Goal: Task Accomplishment & Management: Use online tool/utility

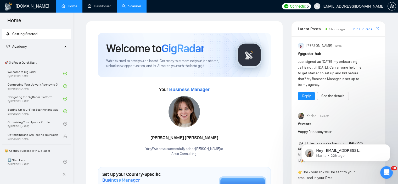
click at [135, 5] on link "Scanner" at bounding box center [131, 6] width 19 height 4
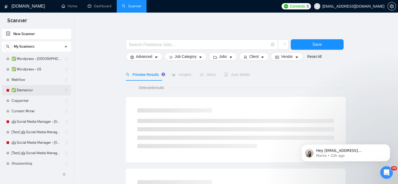
click at [27, 89] on link "✅ Elementor" at bounding box center [37, 90] width 50 height 10
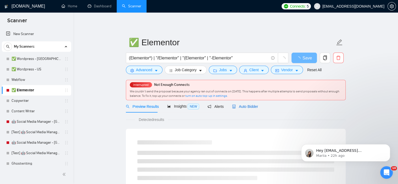
click at [245, 105] on span "Auto Bidder" at bounding box center [245, 106] width 26 height 4
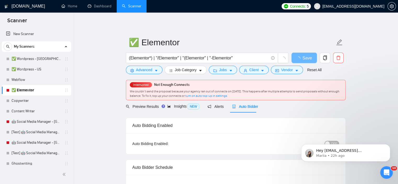
click at [328, 143] on body "Hey alexrod94@gmail.com, Looks like your Upwork agency Areia Consulting ran out…" at bounding box center [346, 151] width 101 height 32
click at [388, 146] on icon "Dismiss notification" at bounding box center [389, 146] width 2 height 2
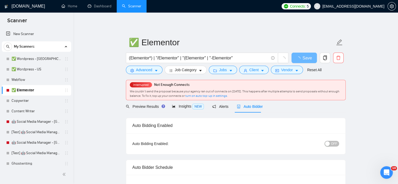
click at [325, 145] on button "OFF" at bounding box center [332, 144] width 15 height 6
click at [331, 144] on button "OFF" at bounding box center [332, 144] width 15 height 6
click at [309, 61] on button "Save" at bounding box center [304, 58] width 25 height 10
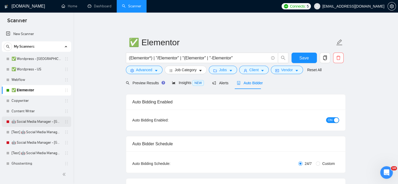
click at [35, 119] on link "🤖 Social Media Manager - [GEOGRAPHIC_DATA]" at bounding box center [37, 122] width 50 height 10
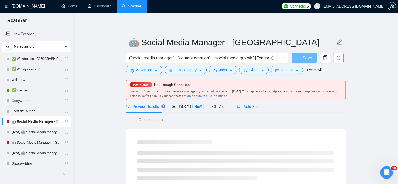
click at [249, 109] on span "Auto Bidder" at bounding box center [250, 106] width 26 height 4
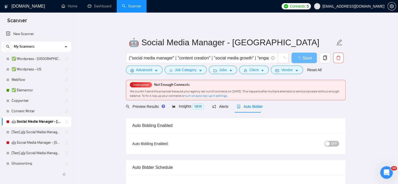
click at [332, 142] on span "OFF" at bounding box center [334, 144] width 6 height 6
click at [304, 58] on span "Save" at bounding box center [304, 58] width 9 height 7
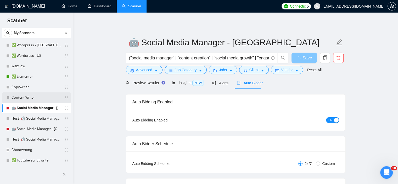
scroll to position [26, 0]
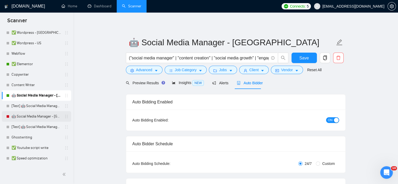
click at [37, 119] on link "🤖 Social Media Manager - [GEOGRAPHIC_DATA]" at bounding box center [37, 116] width 50 height 10
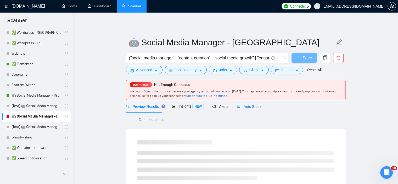
click at [246, 106] on span "Auto Bidder" at bounding box center [250, 106] width 26 height 4
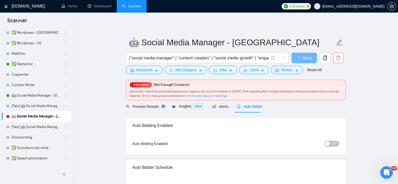
click at [334, 142] on span "OFF" at bounding box center [334, 144] width 6 height 6
click at [306, 62] on button "Save" at bounding box center [304, 58] width 25 height 10
